Goal: Task Accomplishment & Management: Use online tool/utility

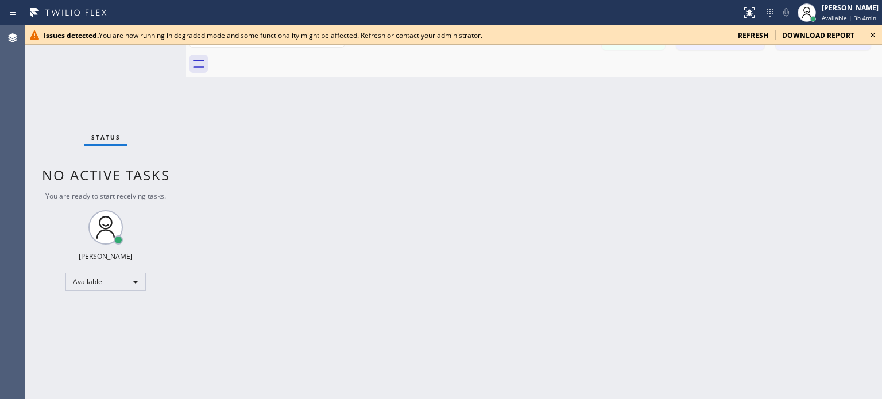
click at [778, 36] on div "download report" at bounding box center [818, 35] width 86 height 10
click at [768, 36] on span "refresh" at bounding box center [753, 35] width 30 height 10
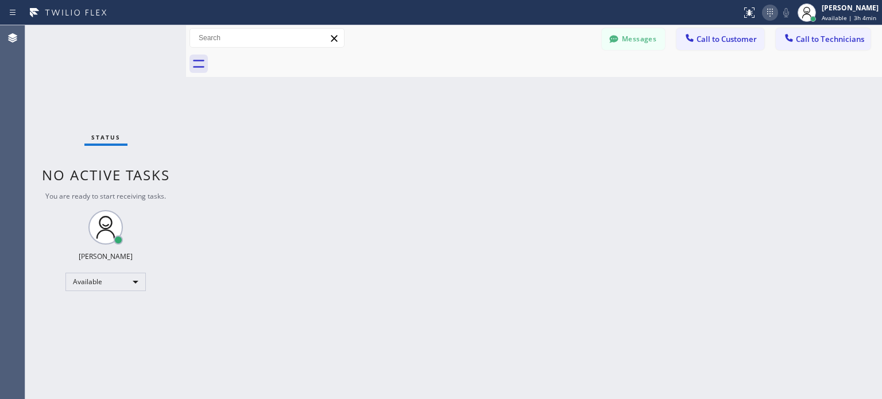
click at [763, 18] on icon at bounding box center [770, 13] width 14 height 14
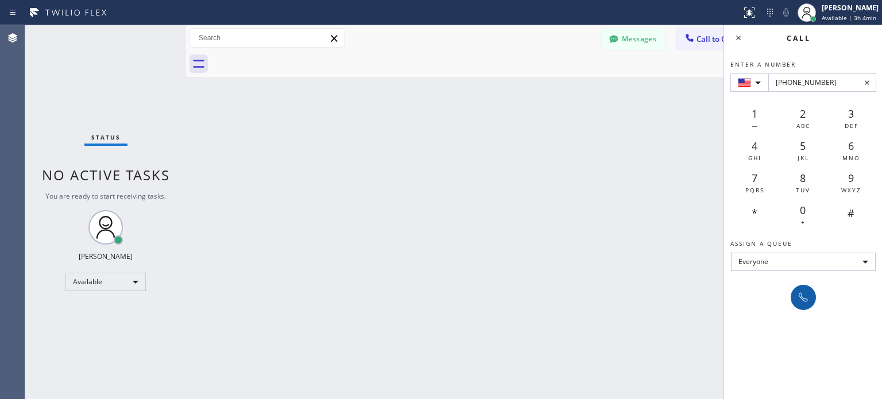
type input "[PHONE_NUMBER]"
click at [797, 294] on icon at bounding box center [803, 297] width 14 height 14
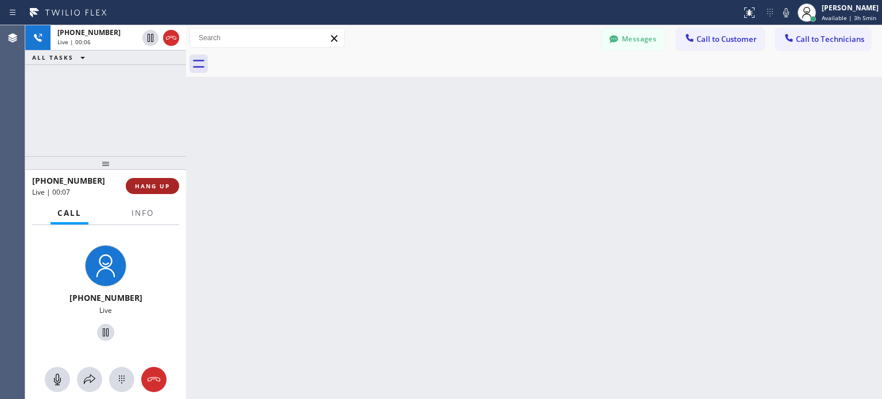
click at [172, 188] on button "HANG UP" at bounding box center [152, 186] width 53 height 16
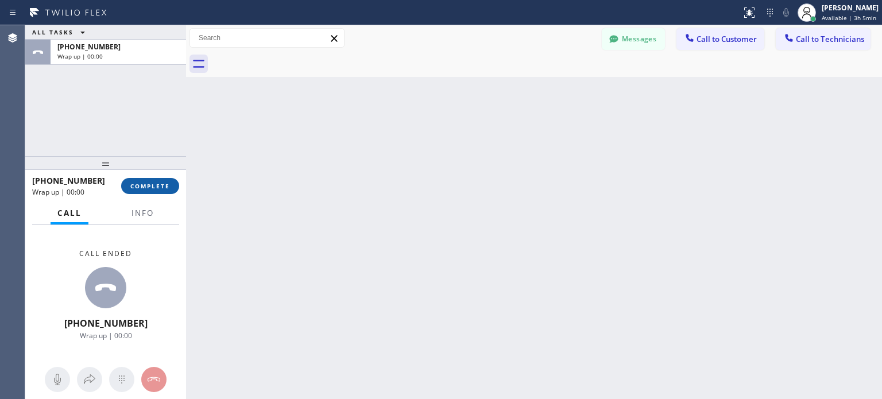
click at [164, 185] on span "COMPLETE" at bounding box center [150, 186] width 40 height 8
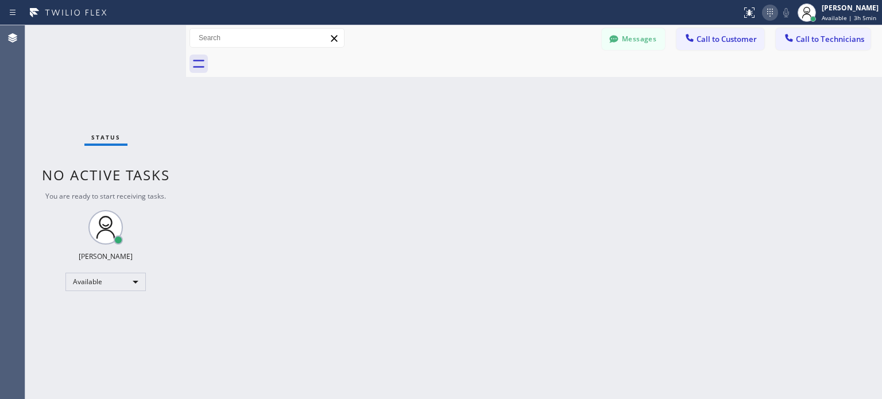
click at [763, 18] on icon at bounding box center [770, 13] width 14 height 14
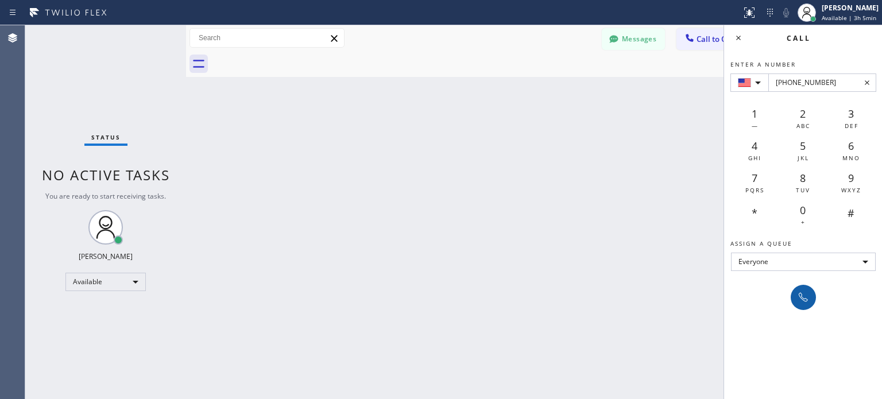
type input "[PHONE_NUMBER]"
drag, startPoint x: 795, startPoint y: 296, endPoint x: 566, endPoint y: 15, distance: 362.3
click at [795, 295] on div at bounding box center [803, 297] width 16 height 14
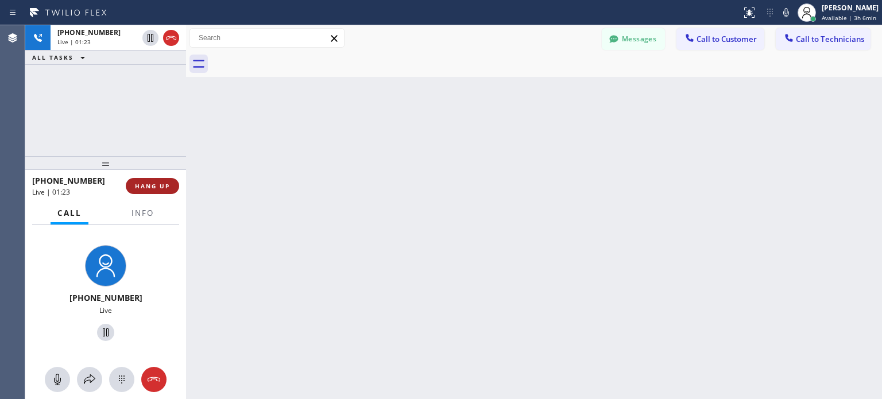
click at [169, 185] on span "HANG UP" at bounding box center [152, 186] width 35 height 8
drag, startPoint x: 156, startPoint y: 188, endPoint x: 166, endPoint y: 141, distance: 47.6
click at [156, 188] on span "HANG UP" at bounding box center [152, 186] width 35 height 8
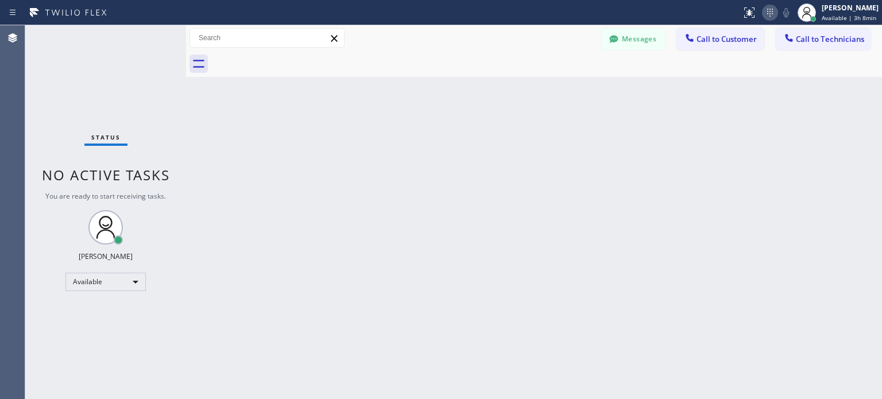
click at [770, 18] on icon at bounding box center [770, 13] width 14 height 14
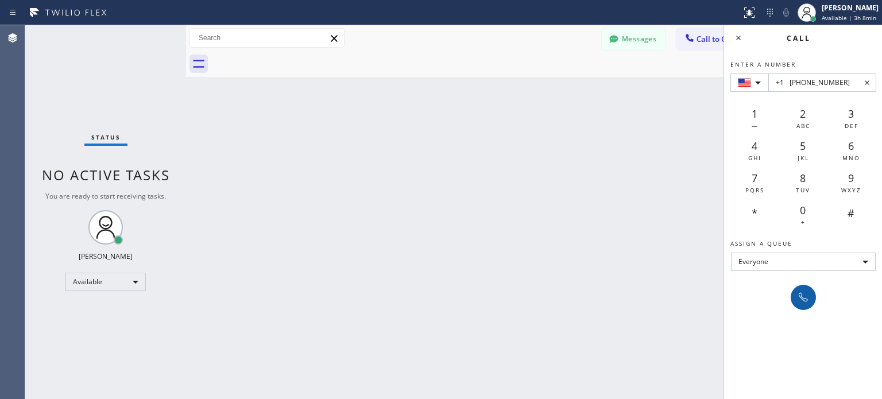
type input "+1 [PHONE_NUMBER]"
click at [807, 293] on icon at bounding box center [803, 297] width 14 height 14
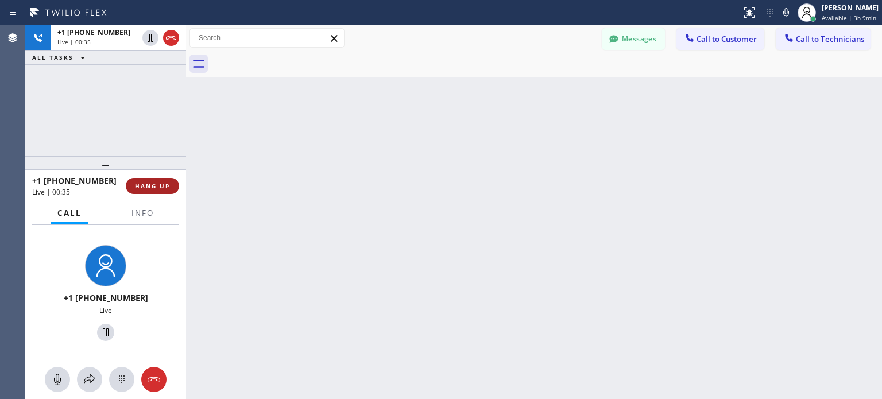
click at [138, 191] on button "HANG UP" at bounding box center [152, 186] width 53 height 16
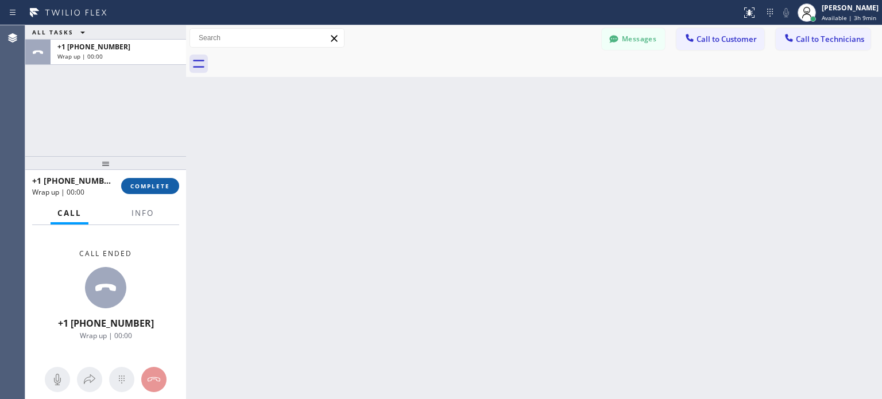
click at [158, 186] on span "COMPLETE" at bounding box center [150, 186] width 40 height 8
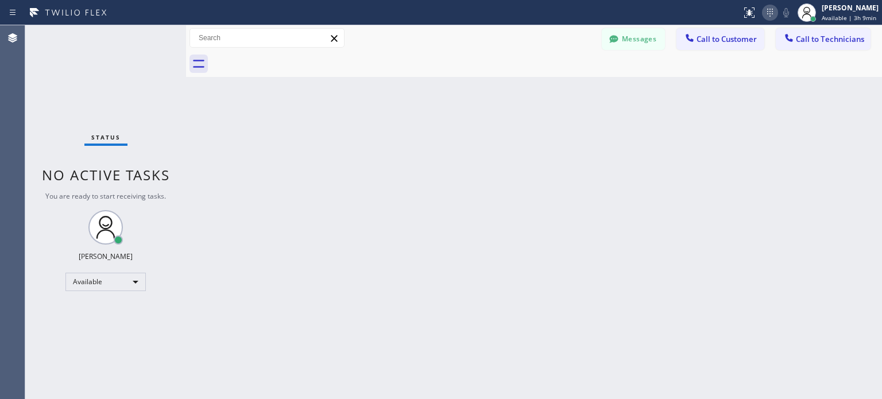
click at [770, 14] on icon at bounding box center [770, 13] width 14 height 14
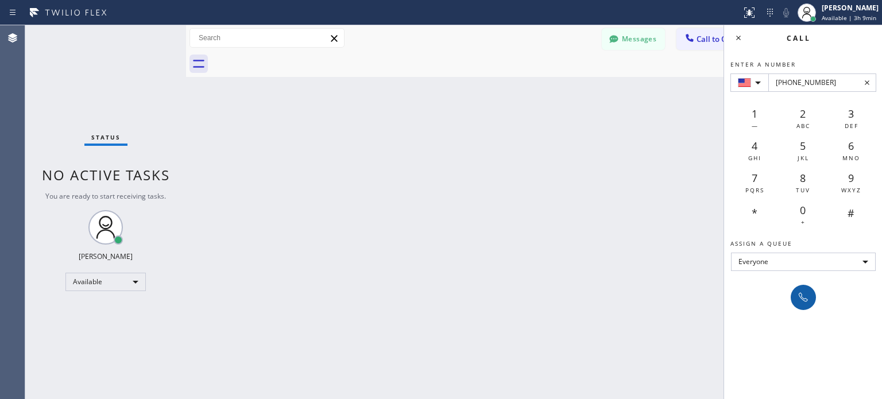
type input "[PHONE_NUMBER]"
click at [797, 301] on icon at bounding box center [803, 297] width 14 height 14
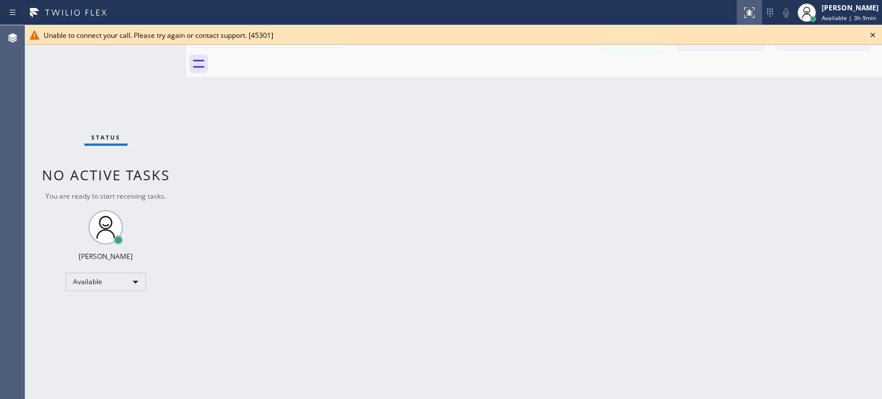
click at [754, 13] on div at bounding box center [749, 13] width 25 height 14
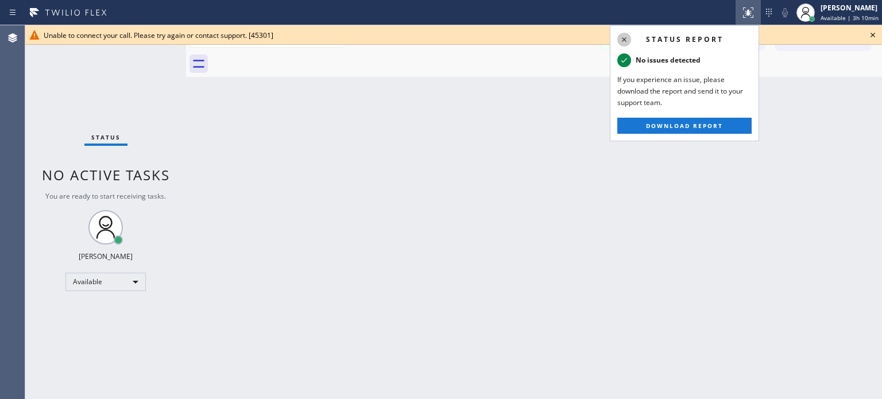
click at [627, 41] on icon at bounding box center [624, 40] width 14 height 14
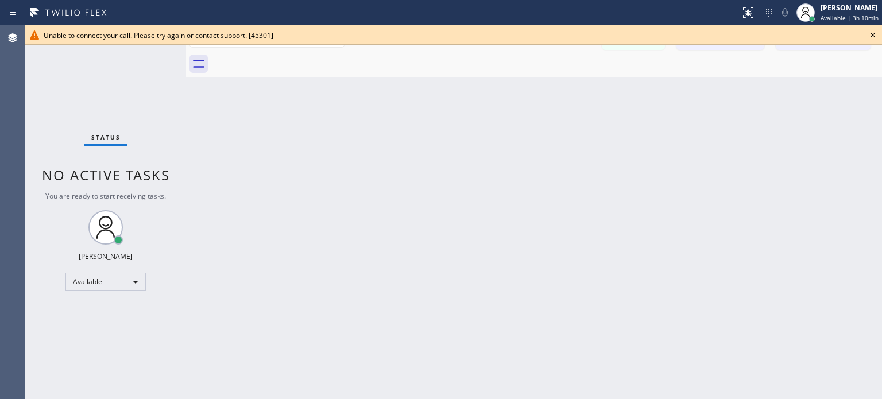
click at [873, 37] on icon at bounding box center [873, 35] width 14 height 14
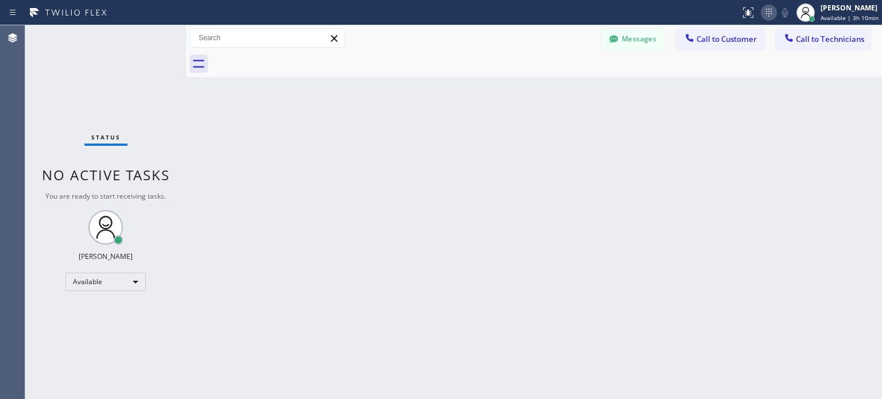
click at [772, 6] on icon at bounding box center [769, 13] width 14 height 14
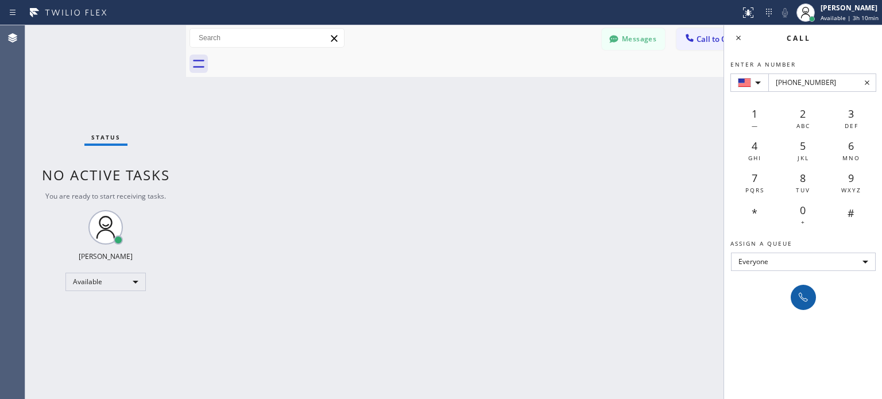
type input "[PHONE_NUMBER]"
click at [803, 303] on icon at bounding box center [803, 297] width 14 height 14
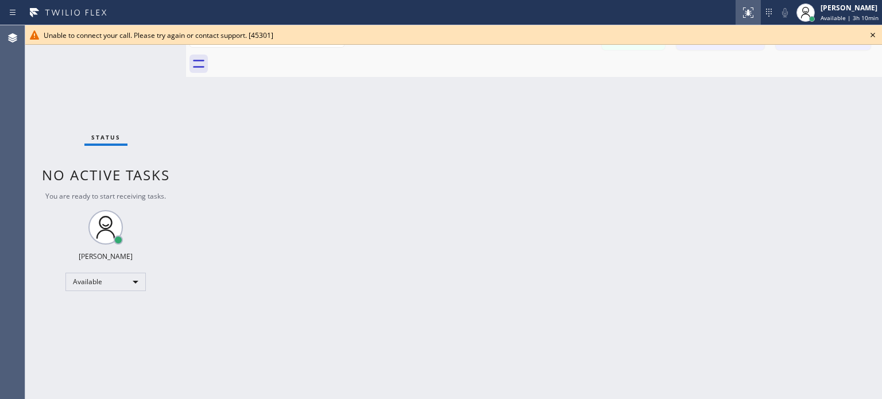
click at [751, 11] on icon at bounding box center [748, 13] width 14 height 14
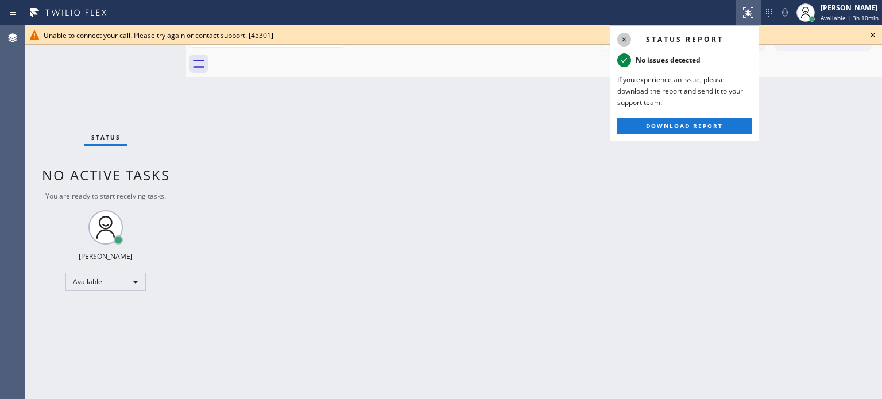
click at [624, 38] on icon at bounding box center [624, 39] width 5 height 5
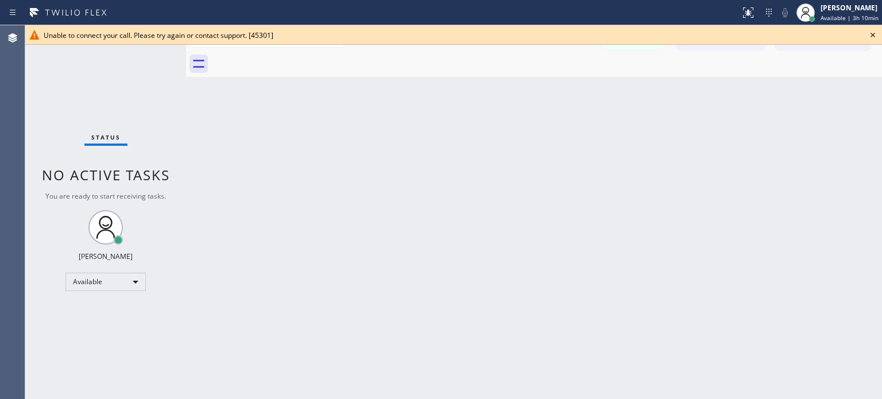
click at [874, 37] on icon at bounding box center [873, 35] width 14 height 14
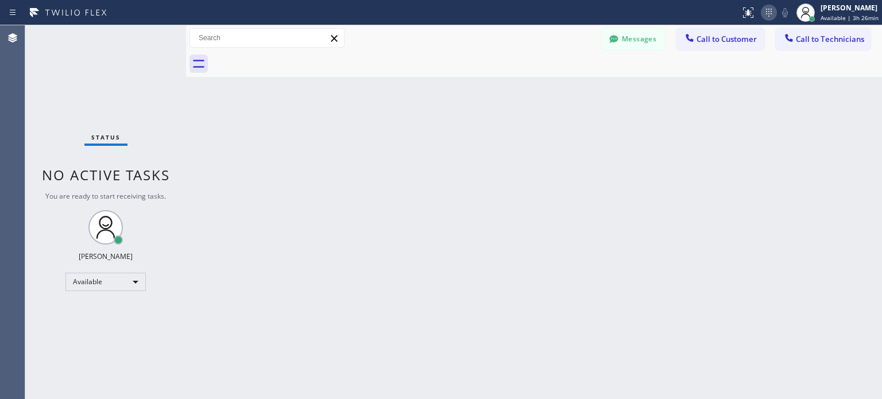
click at [768, 11] on icon at bounding box center [769, 13] width 14 height 14
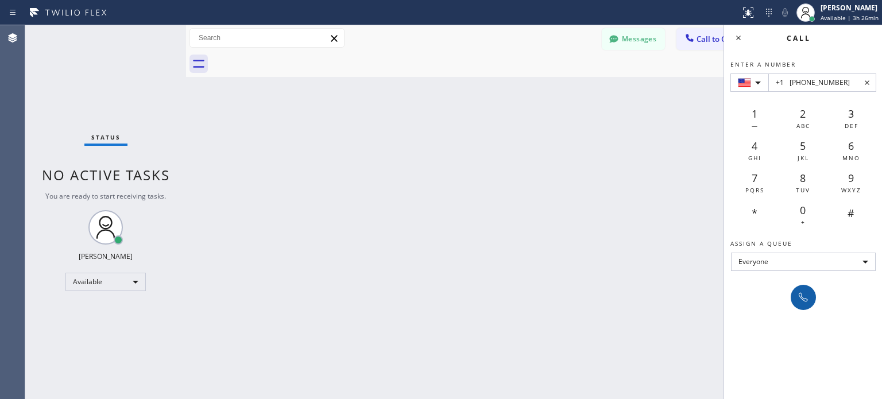
type input "+1 [PHONE_NUMBER]"
click at [799, 299] on icon at bounding box center [803, 297] width 14 height 14
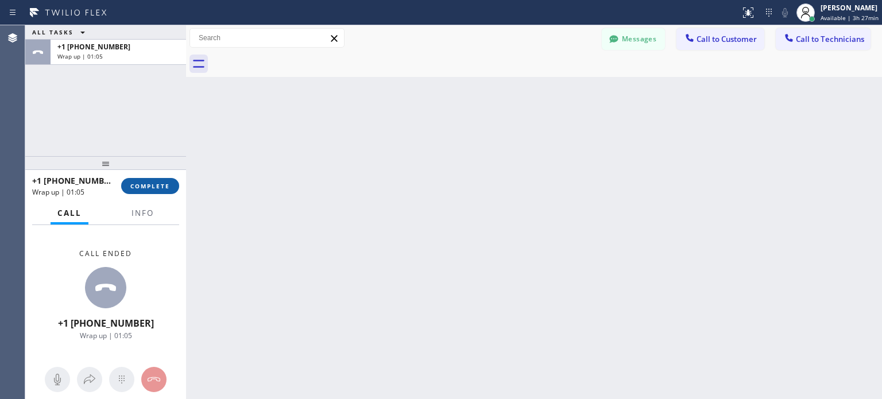
click at [152, 182] on span "COMPLETE" at bounding box center [150, 186] width 40 height 8
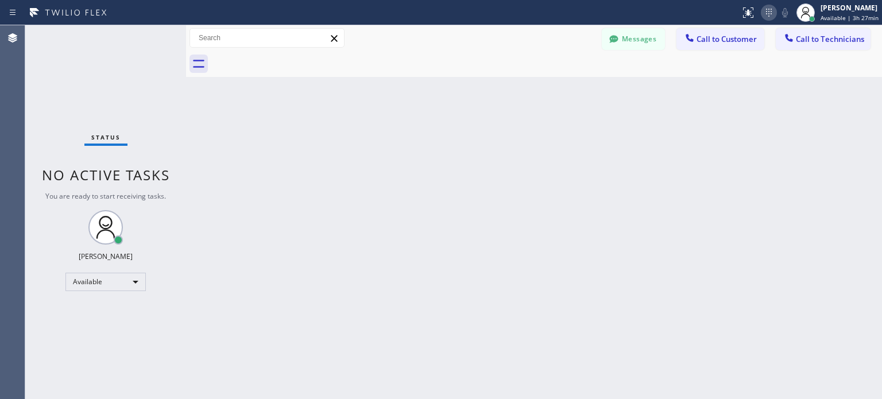
click at [767, 14] on icon at bounding box center [769, 13] width 14 height 14
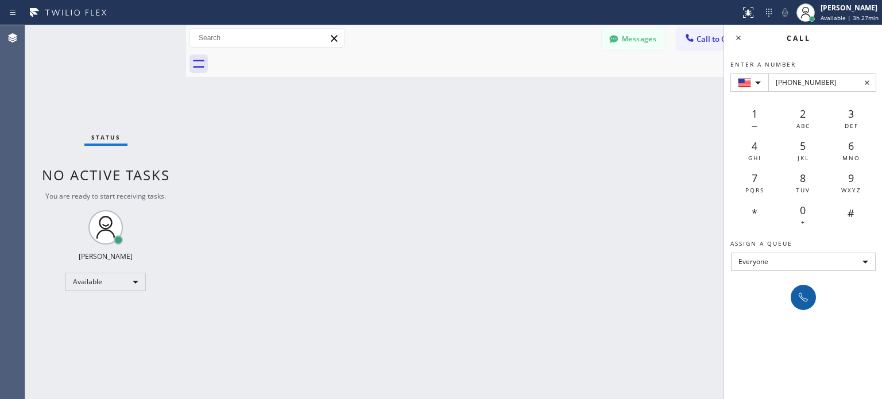
type input "[PHONE_NUMBER]"
click at [799, 301] on icon at bounding box center [803, 297] width 14 height 14
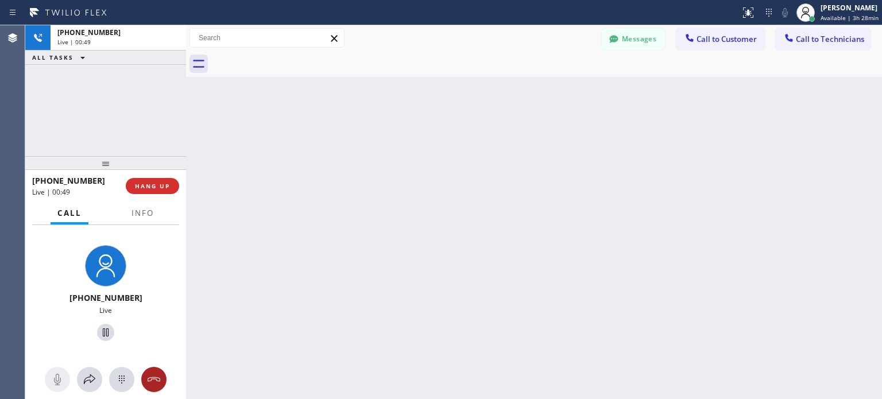
click at [146, 378] on div at bounding box center [153, 380] width 25 height 14
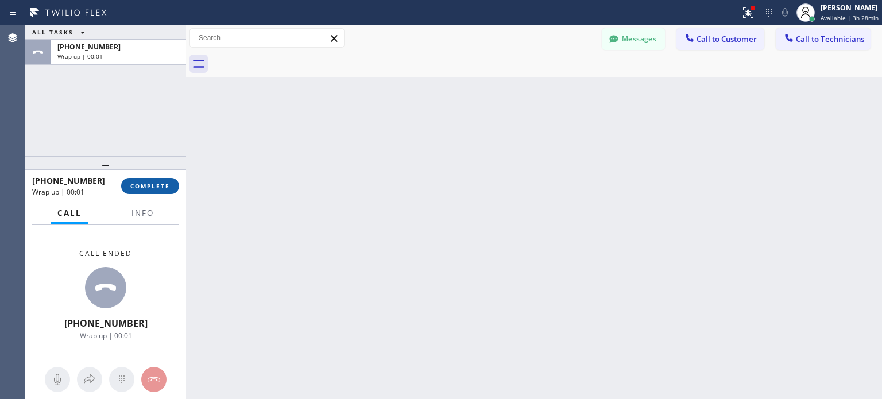
click at [168, 181] on button "COMPLETE" at bounding box center [150, 186] width 58 height 16
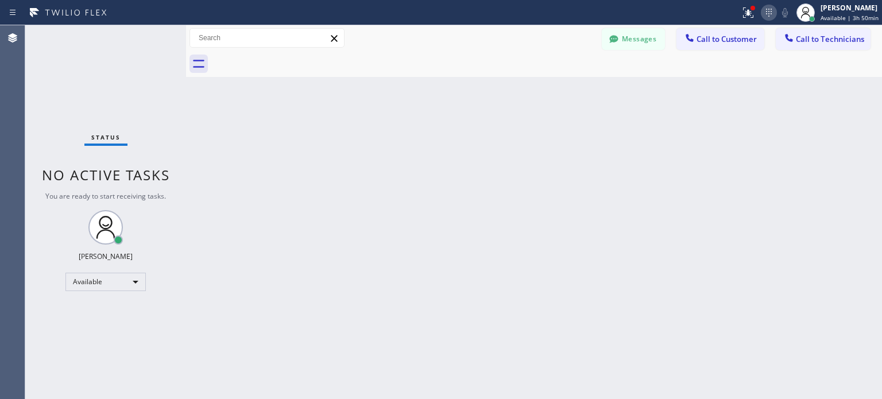
click at [768, 15] on icon at bounding box center [769, 13] width 14 height 14
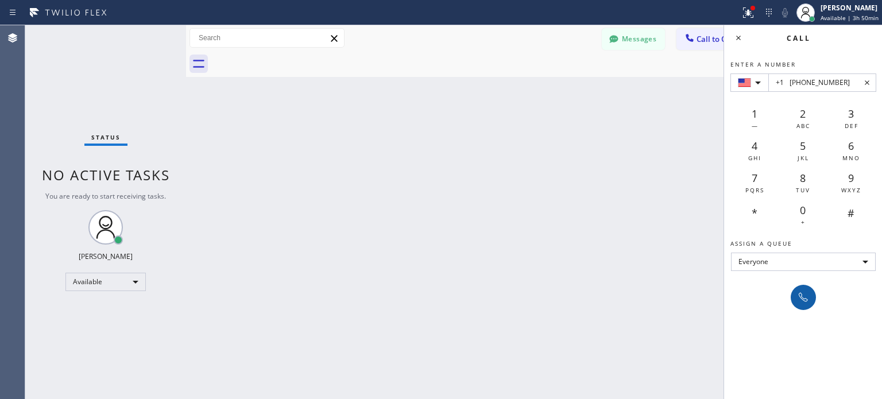
type input "+1 [PHONE_NUMBER]"
drag, startPoint x: 803, startPoint y: 297, endPoint x: 749, endPoint y: 229, distance: 86.7
click at [803, 297] on icon at bounding box center [803, 297] width 14 height 14
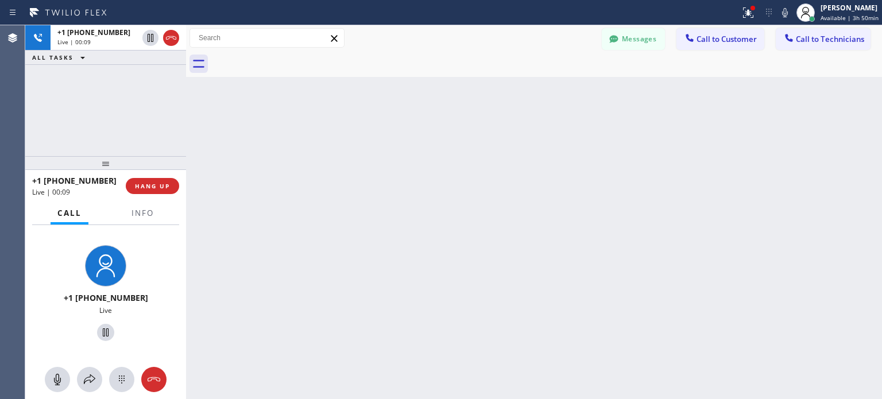
click at [149, 195] on div "+1 [PHONE_NUMBER] Live | 00:09 HANG UP" at bounding box center [105, 186] width 147 height 30
click at [149, 192] on button "HANG UP" at bounding box center [152, 186] width 53 height 16
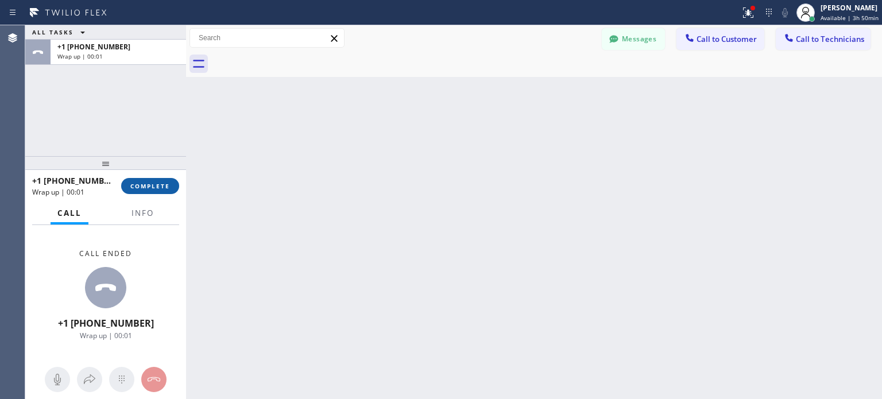
click at [161, 190] on button "COMPLETE" at bounding box center [150, 186] width 58 height 16
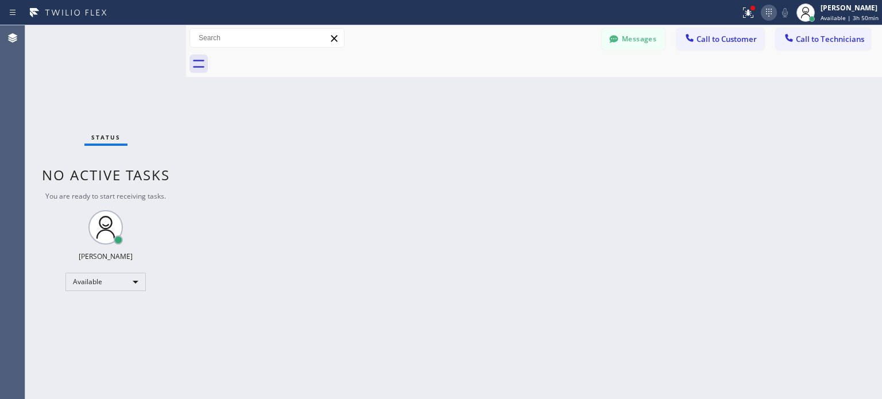
click at [763, 13] on icon at bounding box center [769, 13] width 14 height 14
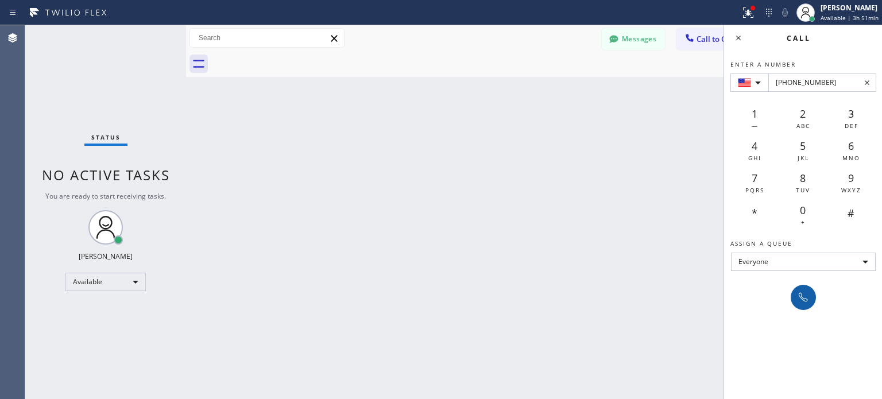
type input "[PHONE_NUMBER]"
click at [800, 289] on button at bounding box center [802, 297] width 25 height 25
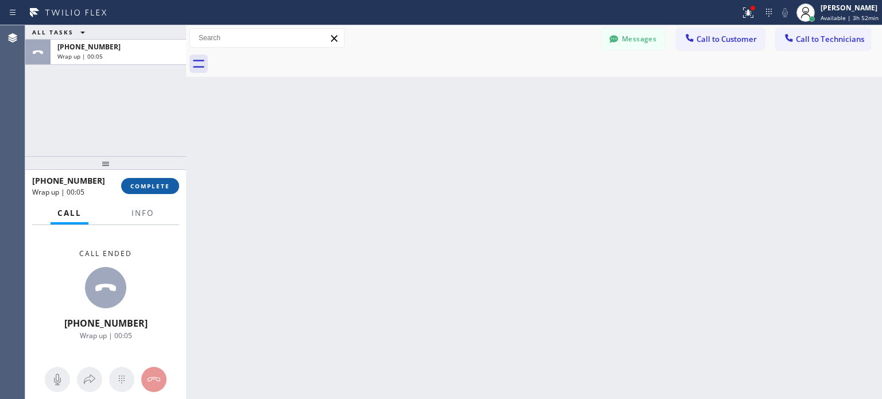
click at [129, 185] on button "COMPLETE" at bounding box center [150, 186] width 58 height 16
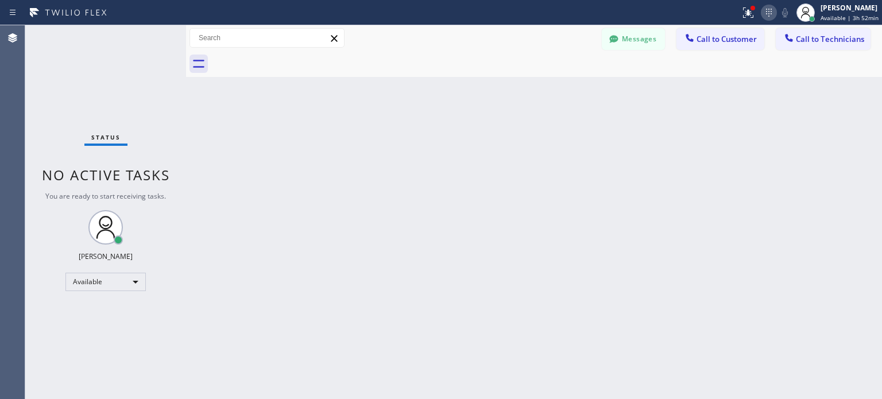
click at [767, 17] on icon at bounding box center [769, 13] width 14 height 14
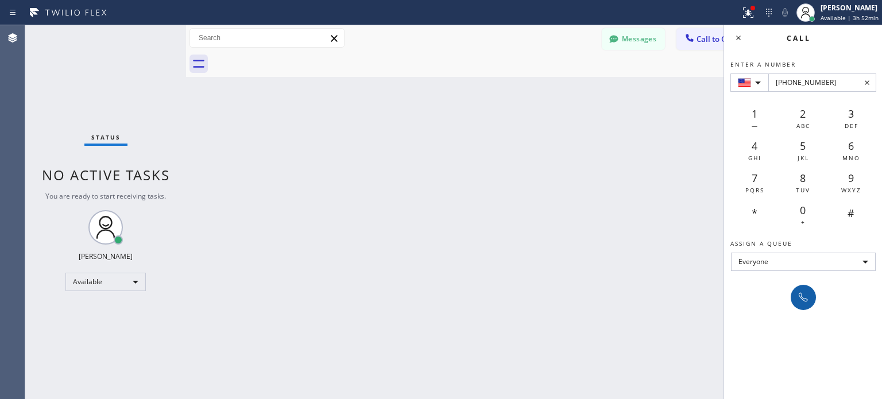
type input "[PHONE_NUMBER]"
click at [799, 285] on button at bounding box center [802, 297] width 25 height 25
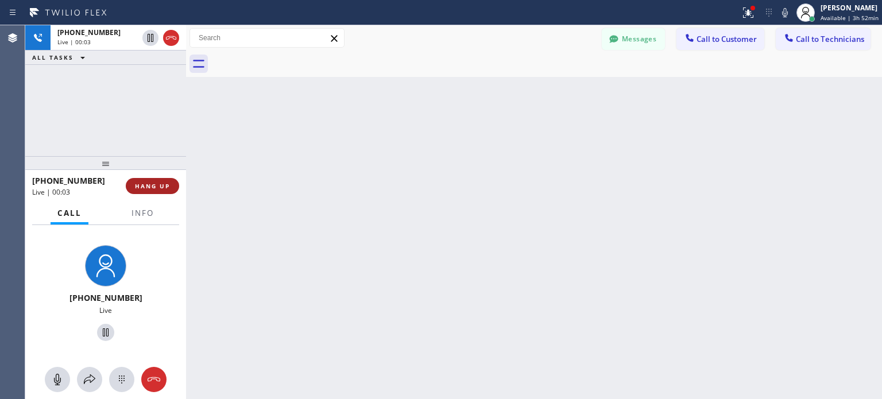
click at [145, 185] on span "HANG UP" at bounding box center [152, 186] width 35 height 8
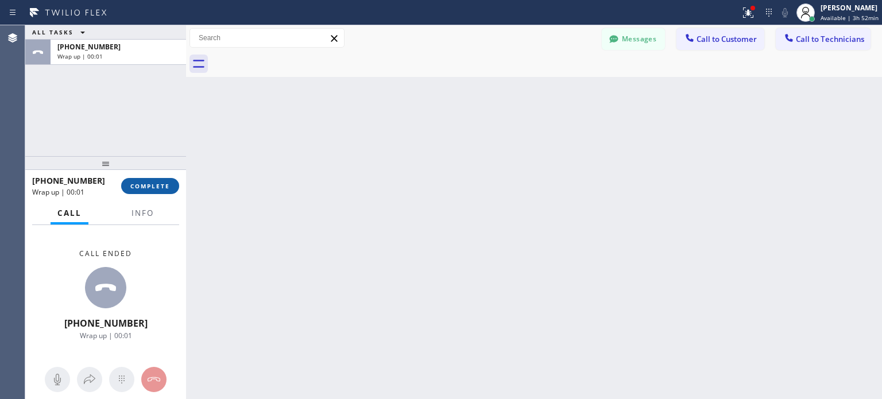
click at [148, 189] on span "COMPLETE" at bounding box center [150, 186] width 40 height 8
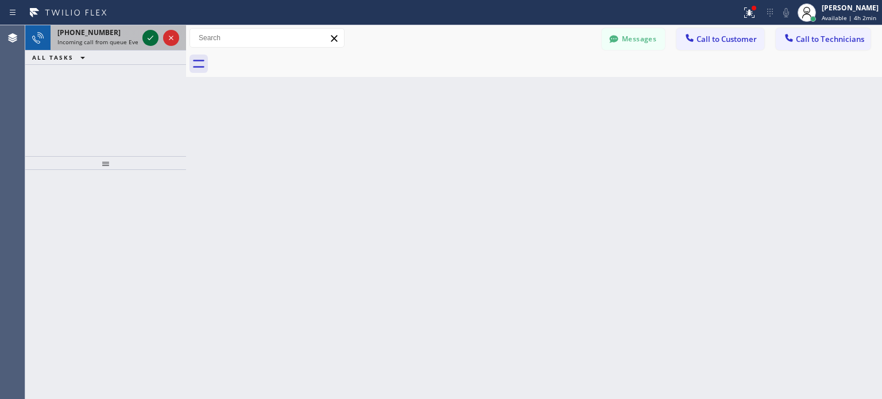
click at [149, 40] on icon at bounding box center [151, 38] width 14 height 14
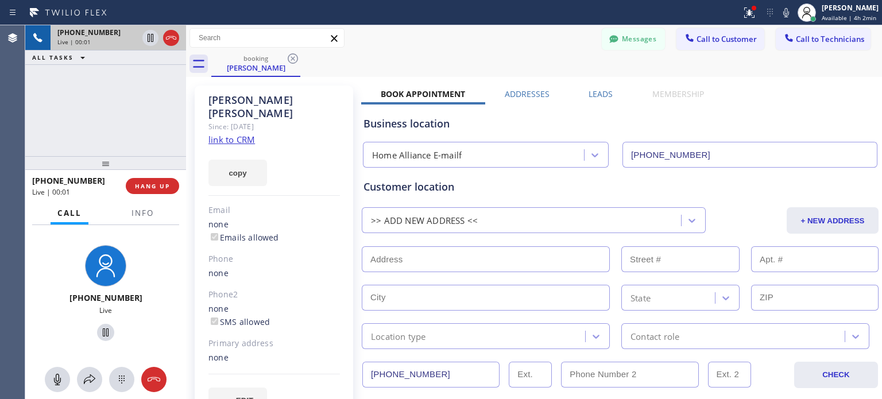
type input "[PHONE_NUMBER]"
click at [169, 188] on span "HANG UP" at bounding box center [152, 186] width 35 height 8
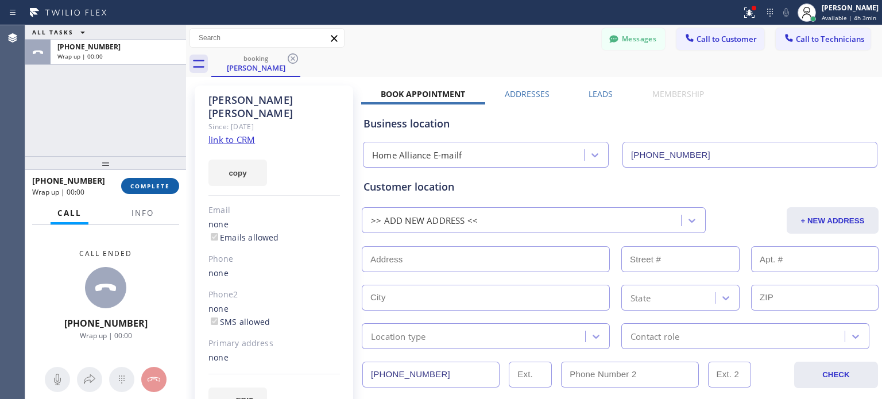
click at [165, 186] on span "COMPLETE" at bounding box center [150, 186] width 40 height 8
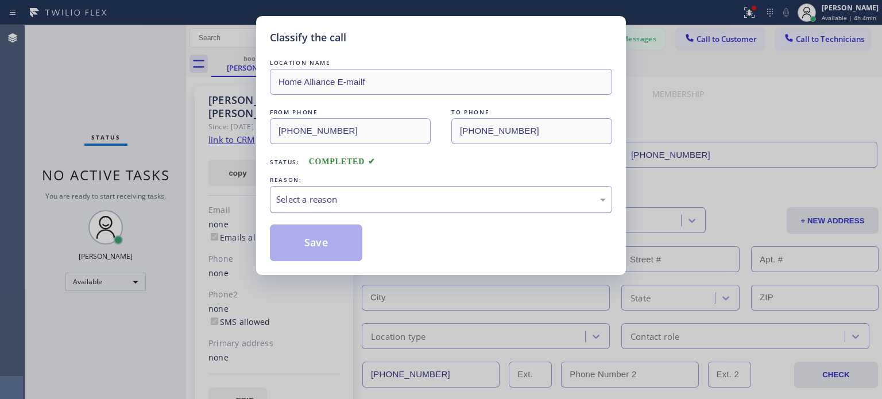
click at [322, 211] on div "Select a reason" at bounding box center [441, 199] width 342 height 27
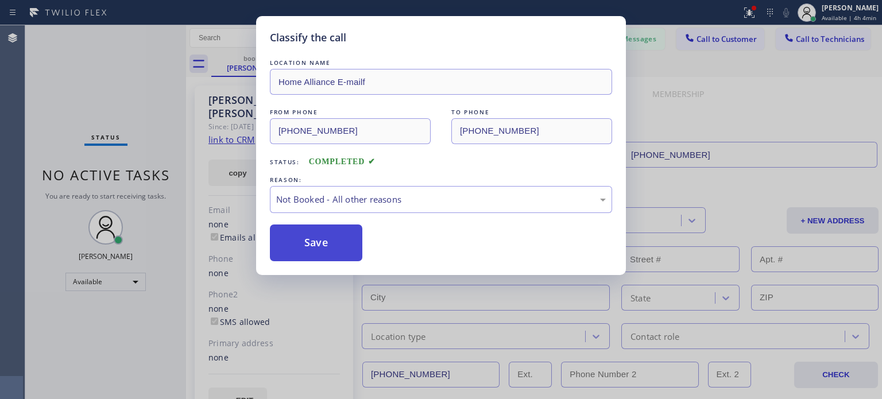
click at [323, 237] on button "Save" at bounding box center [316, 242] width 92 height 37
